Goal: Transaction & Acquisition: Download file/media

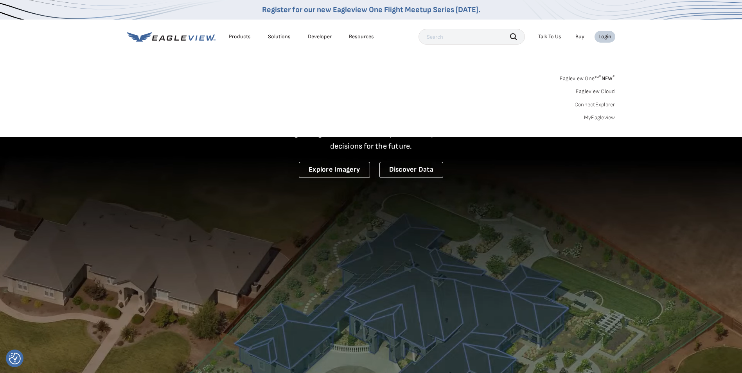
click at [594, 117] on link "MyEagleview" at bounding box center [599, 117] width 31 height 7
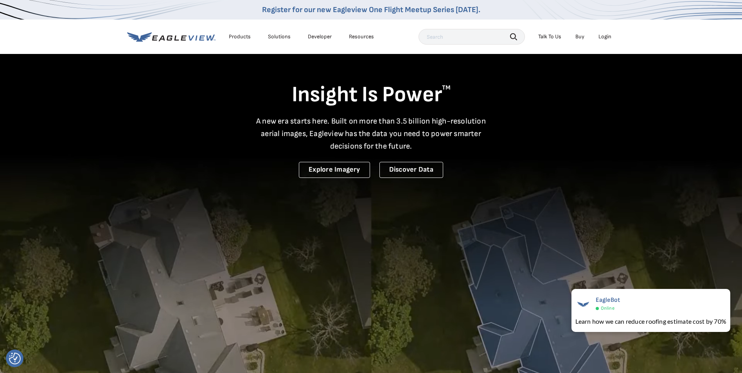
click at [605, 34] on div "Login" at bounding box center [605, 36] width 13 height 7
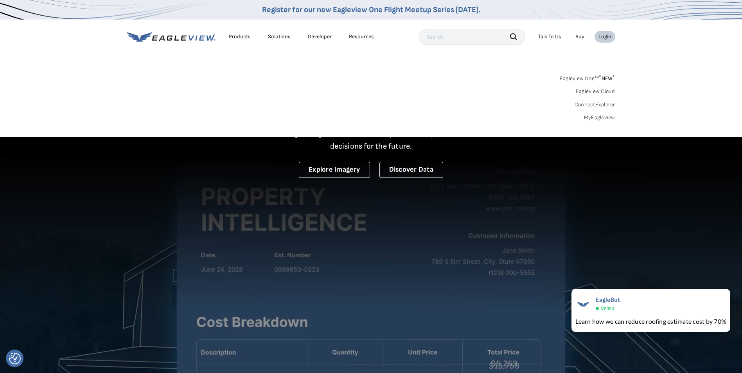
click at [590, 117] on link "MyEagleview" at bounding box center [599, 117] width 31 height 7
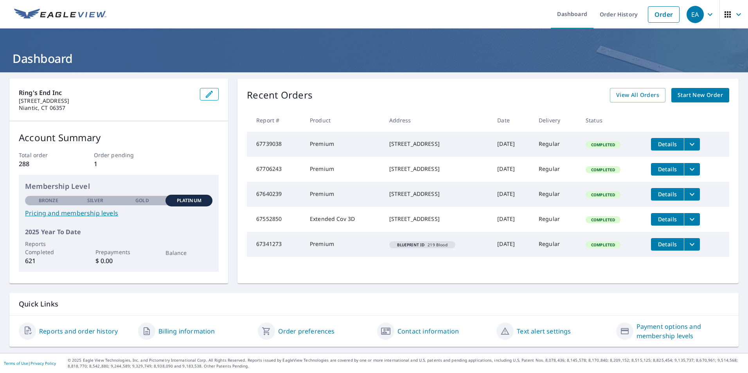
click at [660, 171] on span "Details" at bounding box center [667, 168] width 23 height 7
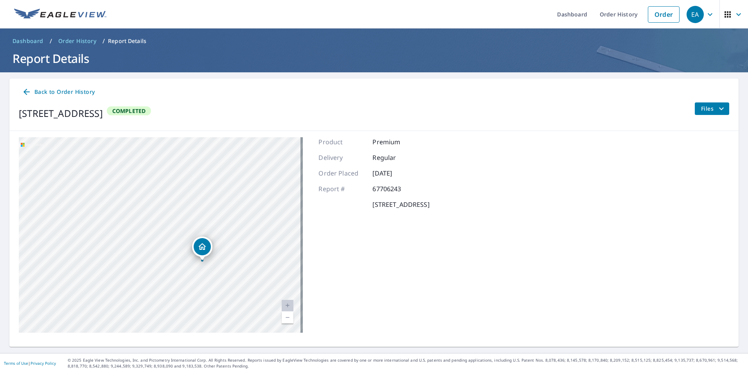
drag, startPoint x: 144, startPoint y: 233, endPoint x: 245, endPoint y: 202, distance: 106.4
click at [279, 171] on div "[STREET_ADDRESS]" at bounding box center [161, 235] width 284 height 196
click at [222, 227] on div "[STREET_ADDRESS]" at bounding box center [161, 235] width 284 height 196
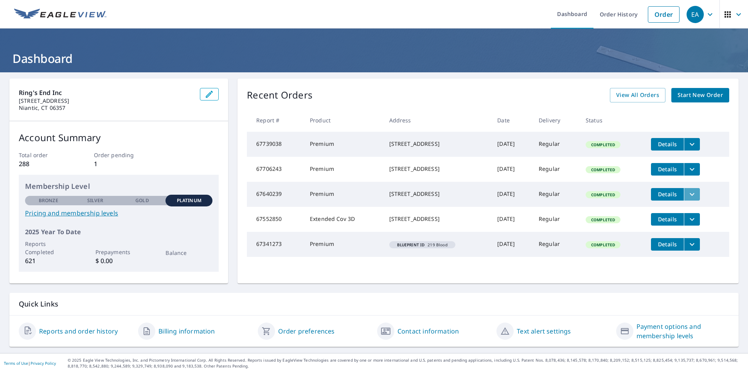
click at [693, 199] on icon "filesDropdownBtn-67640239" at bounding box center [691, 194] width 9 height 9
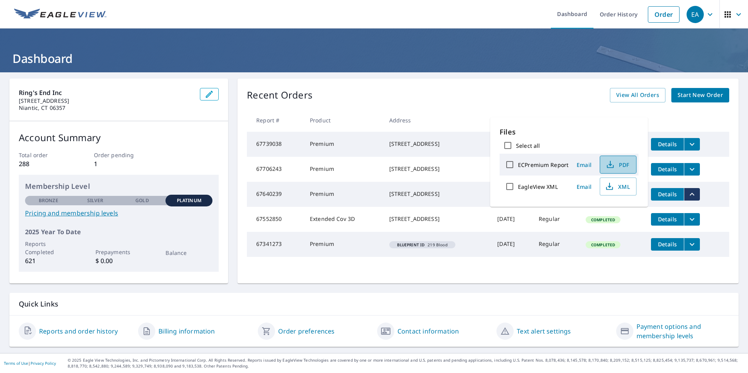
click at [622, 159] on button "PDF" at bounding box center [618, 165] width 37 height 18
click at [544, 95] on div "Recent Orders View All Orders Start New Order" at bounding box center [488, 95] width 482 height 14
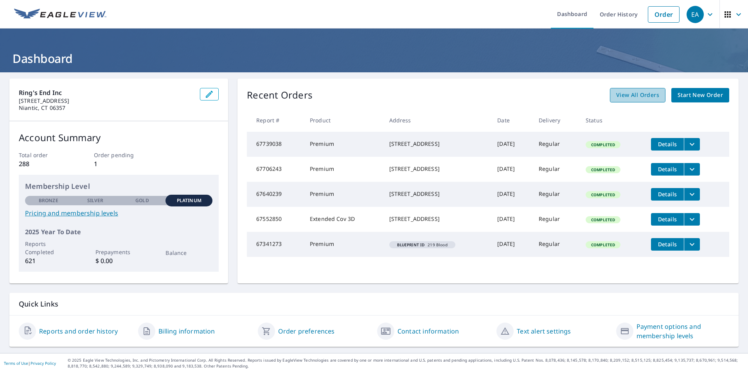
click at [632, 88] on link "View All Orders" at bounding box center [638, 95] width 56 height 14
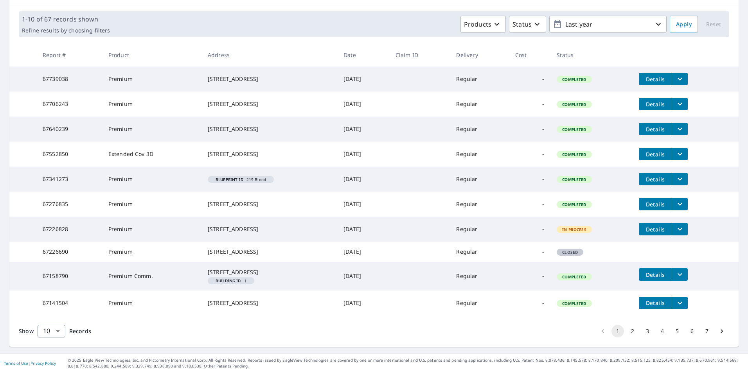
scroll to position [144, 0]
click at [627, 331] on button "2" at bounding box center [632, 331] width 13 height 13
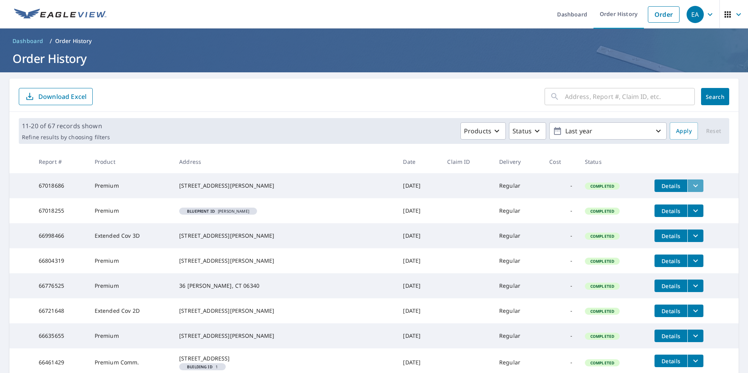
click at [691, 189] on icon "filesDropdownBtn-67018686" at bounding box center [695, 185] width 9 height 9
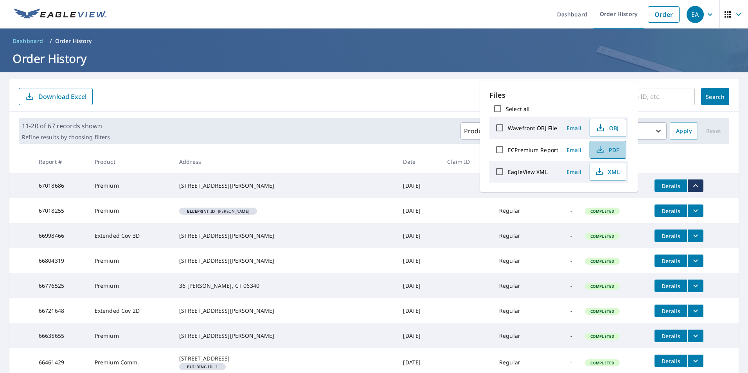
click at [605, 149] on span "PDF" at bounding box center [607, 149] width 25 height 9
click at [735, 161] on main "​ Search Download Excel 11-20 of 67 records shown Refine results by choosing fi…" at bounding box center [374, 268] width 748 height 392
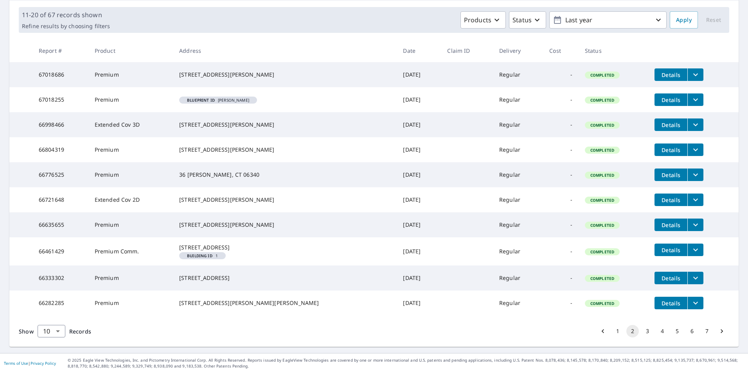
scroll to position [105, 0]
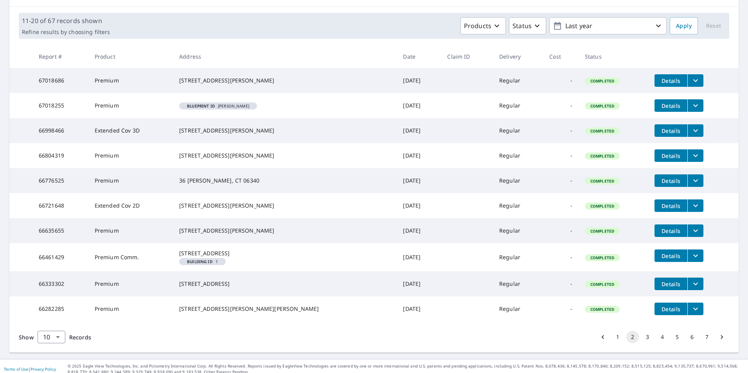
click at [687, 237] on button "filesDropdownBtn-66635655" at bounding box center [695, 231] width 16 height 13
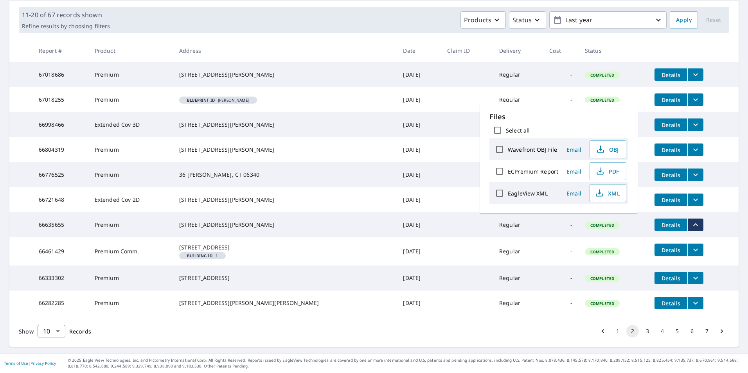
scroll to position [144, 0]
click at [610, 171] on span "PDF" at bounding box center [607, 171] width 25 height 9
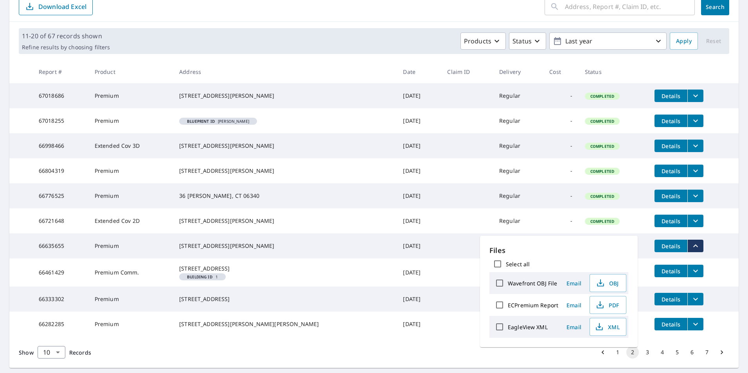
scroll to position [0, 0]
